Goal: Check status: Check status

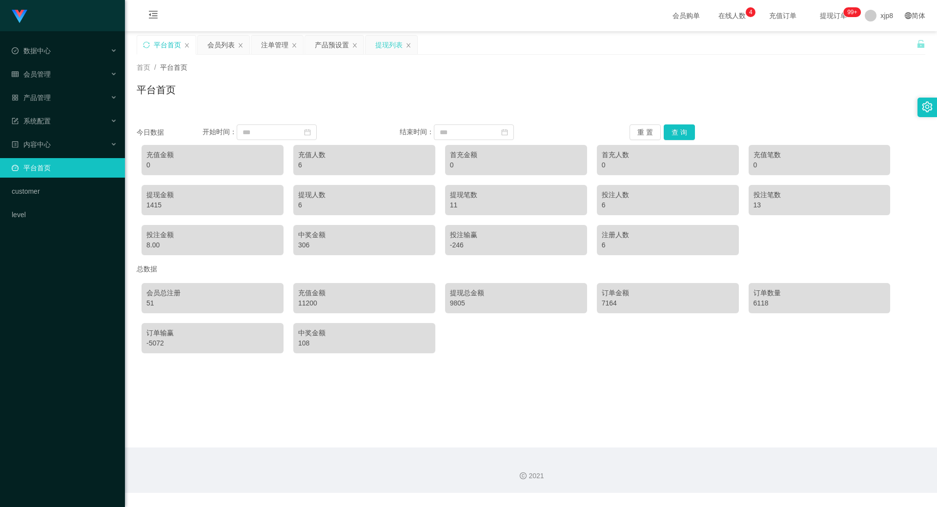
click at [393, 48] on div "提现列表" at bounding box center [388, 45] width 27 height 19
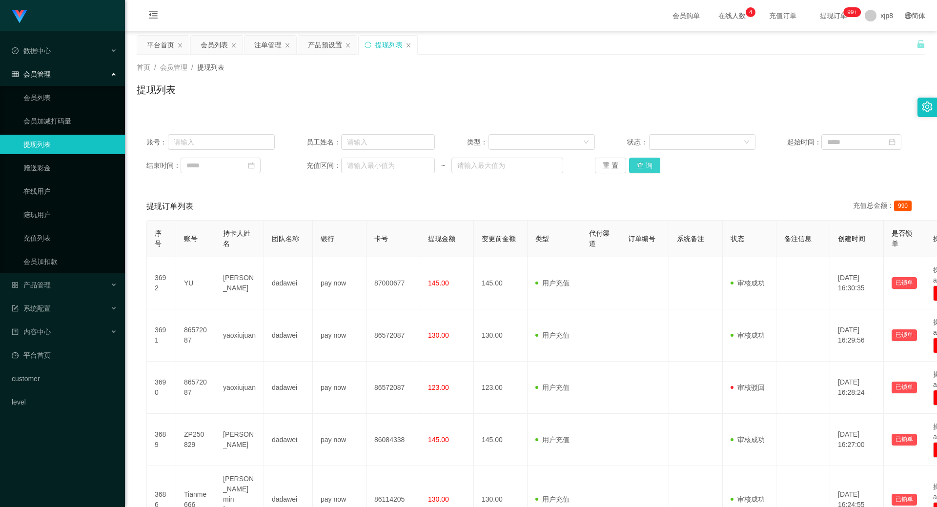
click at [649, 159] on button "查 询" at bounding box center [644, 166] width 31 height 16
click at [649, 159] on div "重 置 查 询" at bounding box center [659, 166] width 128 height 16
click at [649, 159] on button "查 询" at bounding box center [644, 166] width 31 height 16
click at [649, 159] on div "重 置 查 询" at bounding box center [659, 166] width 128 height 16
click at [650, 163] on button "查 询" at bounding box center [644, 166] width 31 height 16
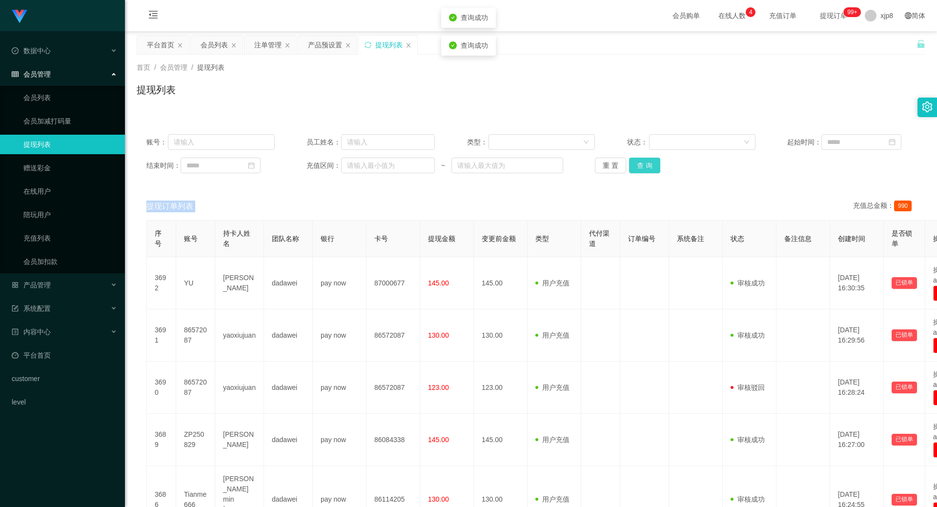
click at [650, 163] on div "重 置 查 询" at bounding box center [659, 166] width 128 height 16
click at [650, 163] on button "查 询" at bounding box center [644, 166] width 31 height 16
click at [650, 163] on div "重 置 查 询" at bounding box center [659, 166] width 128 height 16
click at [650, 163] on button "查 询" at bounding box center [650, 166] width 42 height 16
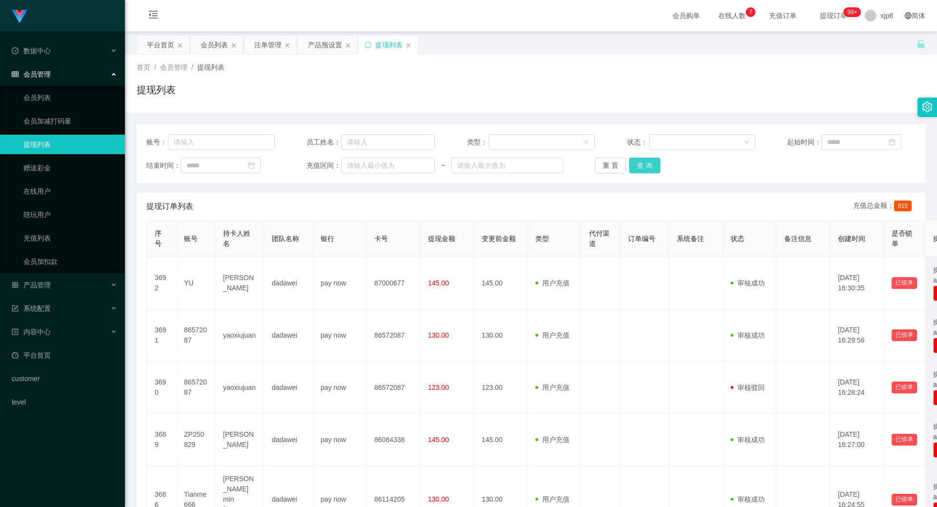
click at [639, 162] on button "查 询" at bounding box center [644, 166] width 31 height 16
click at [640, 162] on button "查 询" at bounding box center [644, 166] width 31 height 16
click at [641, 162] on div "重 置 查 询" at bounding box center [659, 166] width 128 height 16
click at [658, 159] on div "重 置 查 询" at bounding box center [659, 166] width 128 height 16
click at [646, 168] on button "查 询" at bounding box center [644, 166] width 31 height 16
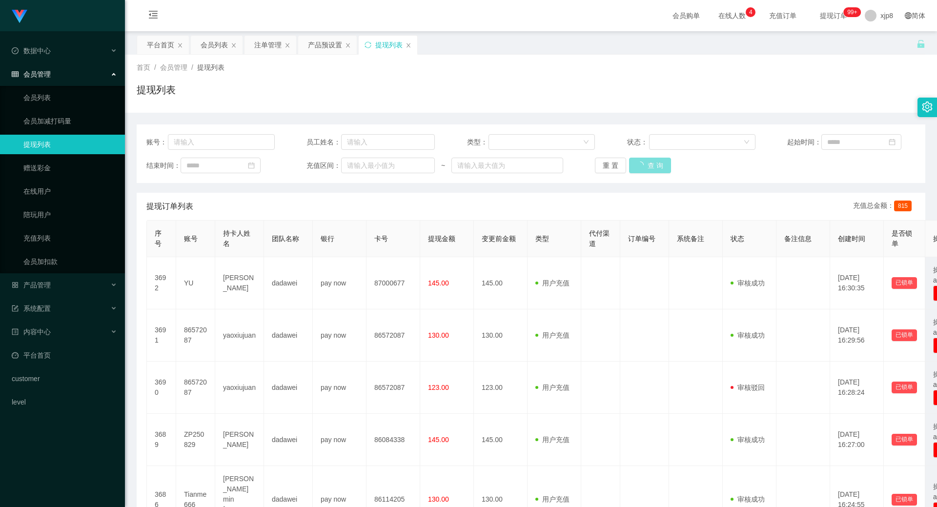
click at [646, 168] on div "重 置 查 询" at bounding box center [659, 166] width 128 height 16
click at [646, 168] on button "查 询" at bounding box center [650, 166] width 42 height 16
click at [646, 168] on div "重 置 查 询" at bounding box center [659, 166] width 128 height 16
click at [646, 168] on button "查 询" at bounding box center [650, 166] width 42 height 16
click at [646, 168] on div "重 置 查 询" at bounding box center [659, 166] width 128 height 16
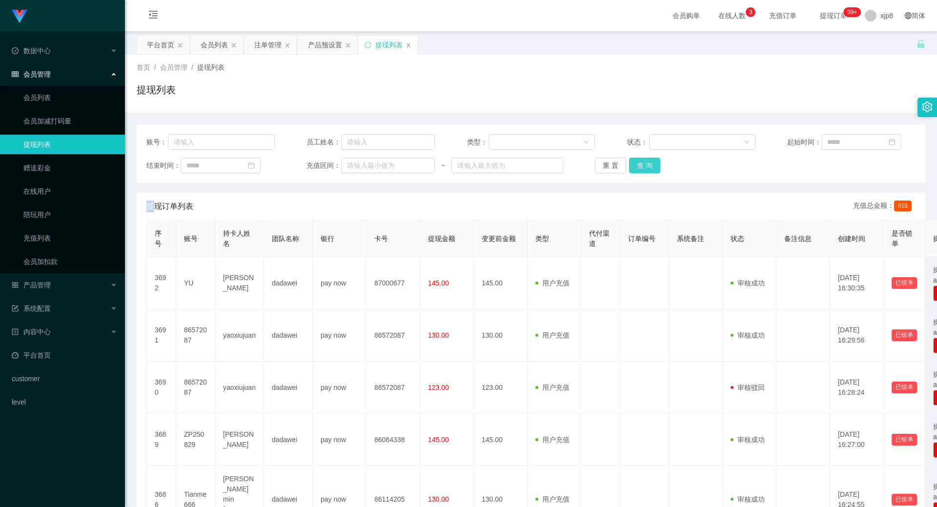
click at [638, 169] on button "查 询" at bounding box center [644, 166] width 31 height 16
click at [638, 169] on div "重 置 查 询" at bounding box center [659, 166] width 128 height 16
click at [638, 169] on button "查 询" at bounding box center [650, 166] width 42 height 16
click at [638, 169] on div "重 置 查 询" at bounding box center [659, 166] width 128 height 16
click at [638, 169] on button "查 询" at bounding box center [644, 166] width 31 height 16
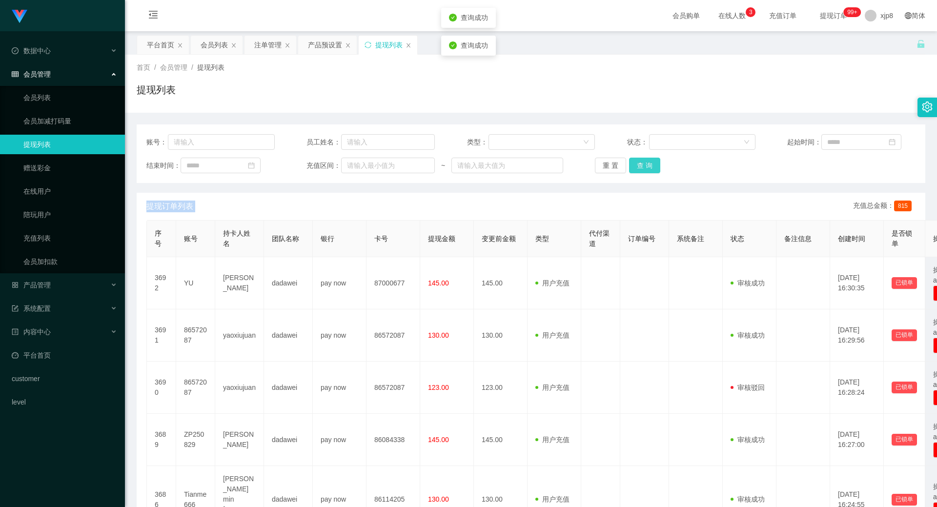
click at [638, 169] on div "重 置 查 询" at bounding box center [659, 166] width 128 height 16
